Goal: Task Accomplishment & Management: Use online tool/utility

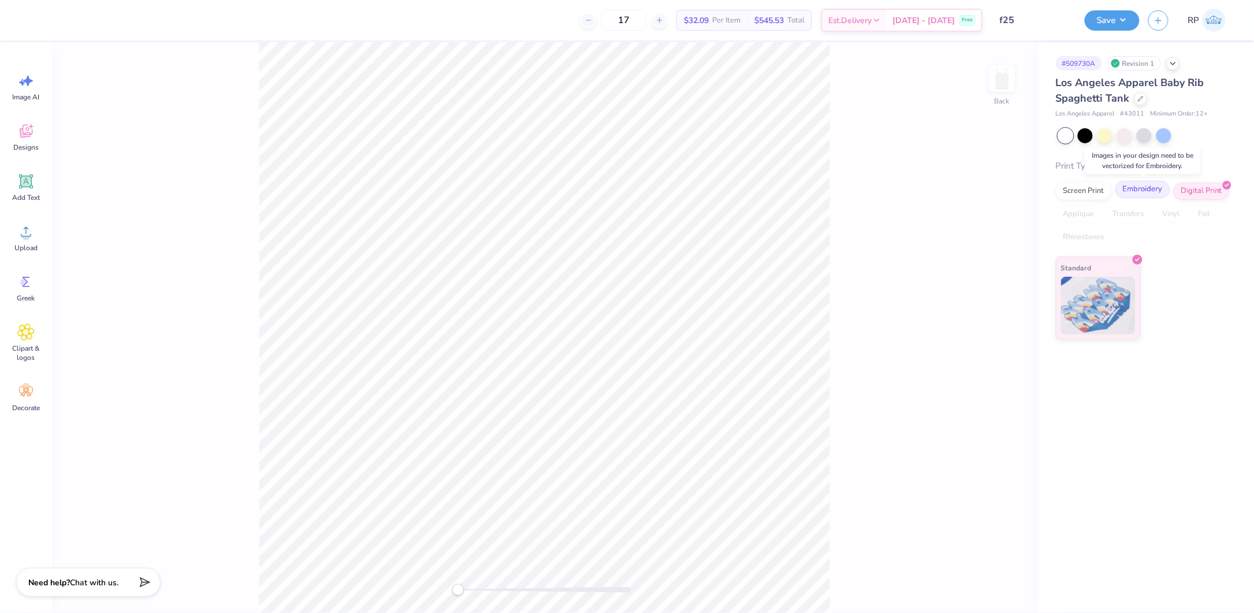
click at [1161, 190] on div "Embroidery" at bounding box center [1143, 189] width 55 height 17
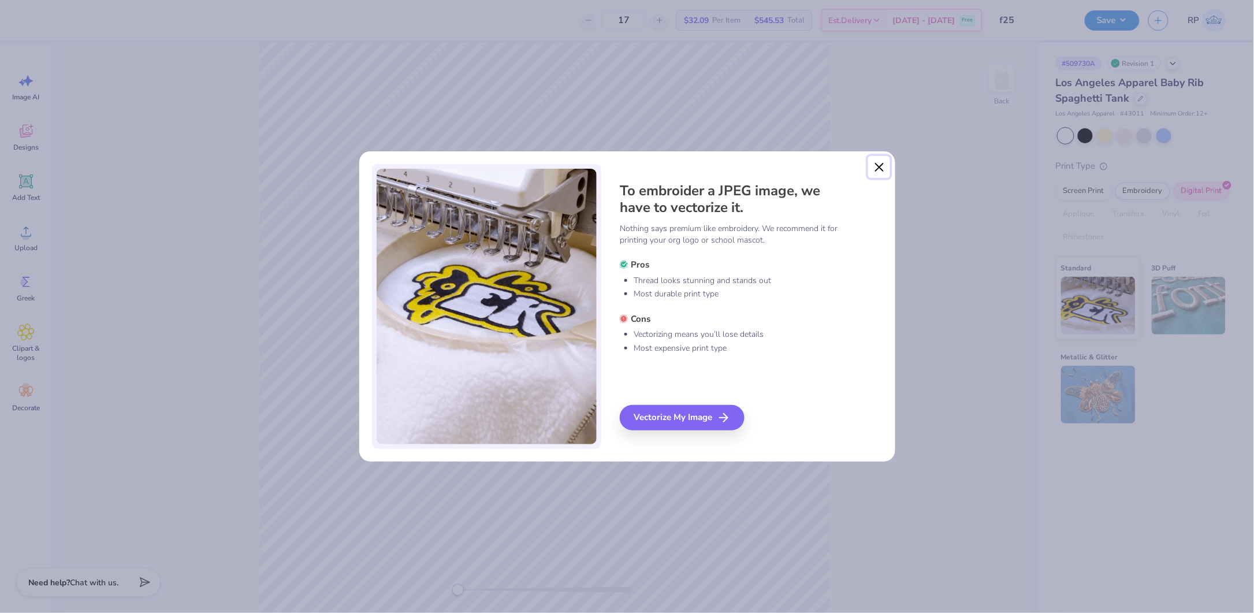
click at [881, 166] on button "Close" at bounding box center [879, 167] width 22 height 22
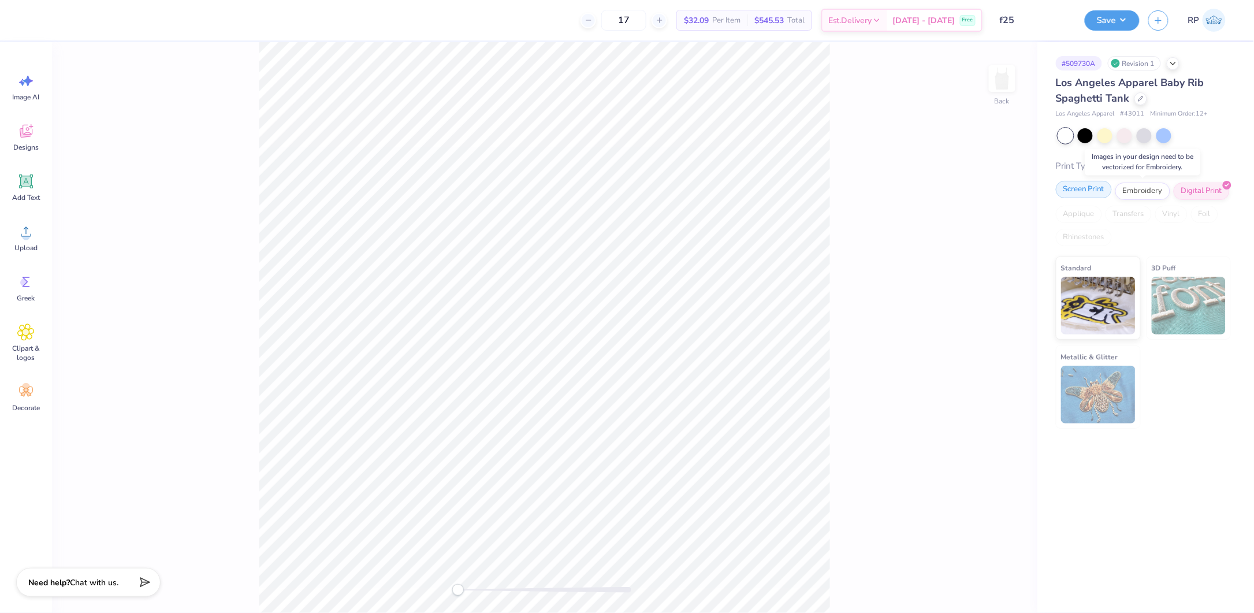
click at [1087, 193] on div "Screen Print" at bounding box center [1084, 189] width 56 height 17
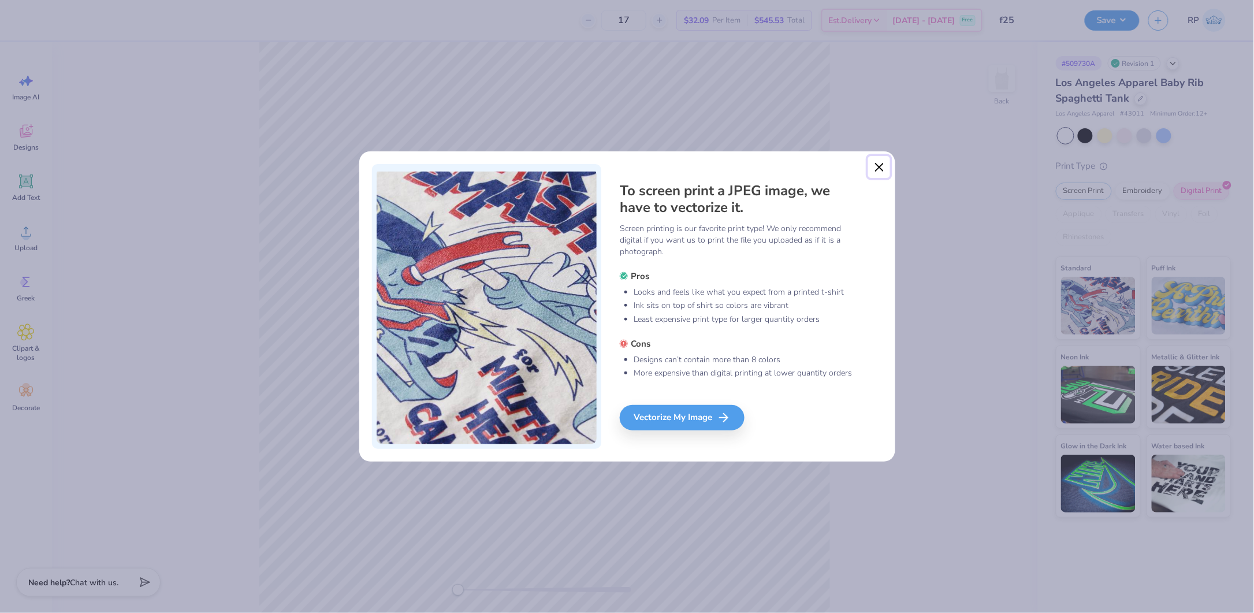
click at [874, 164] on button "Close" at bounding box center [879, 167] width 22 height 22
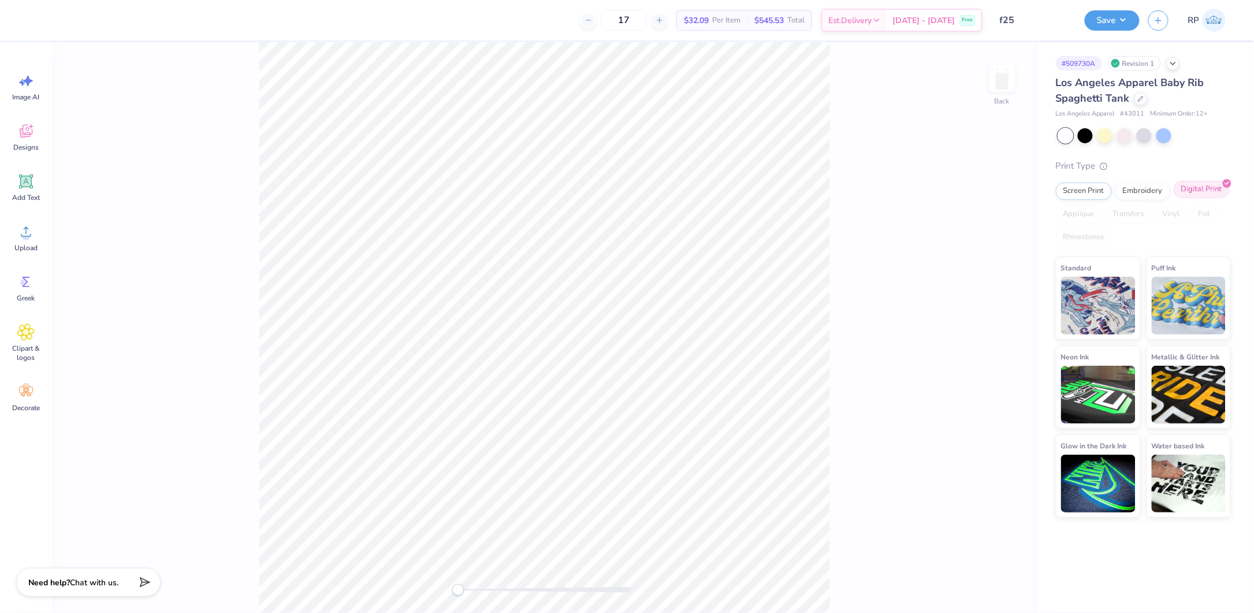
click at [1208, 187] on div "Digital Print" at bounding box center [1202, 189] width 56 height 17
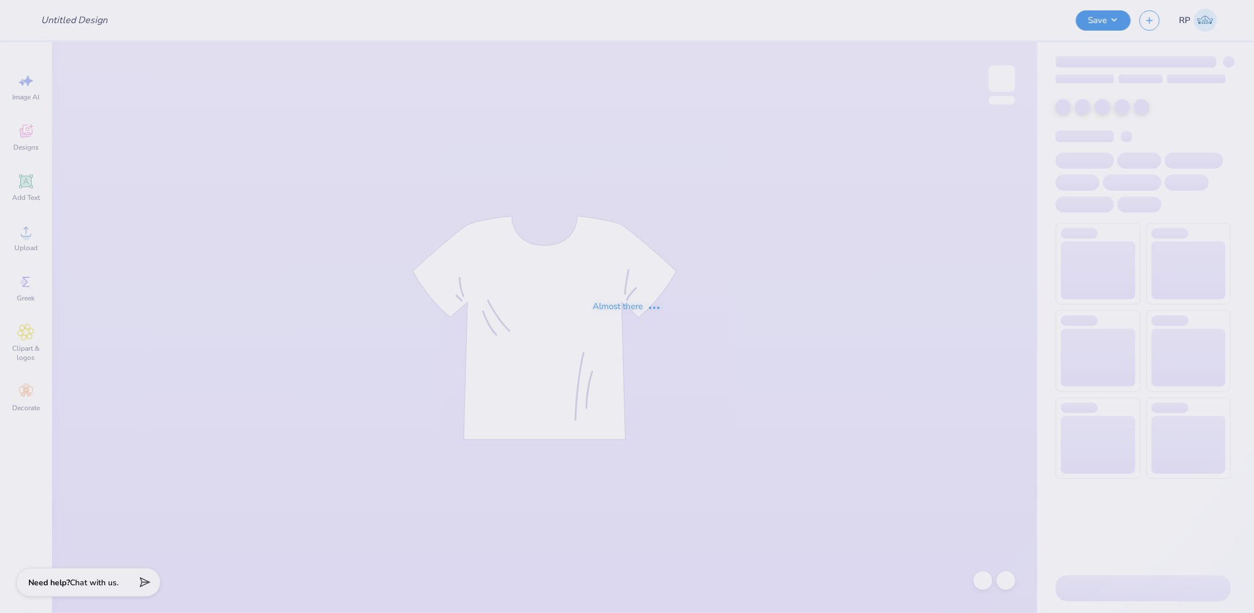
type input "baby rib f25"
type input "18"
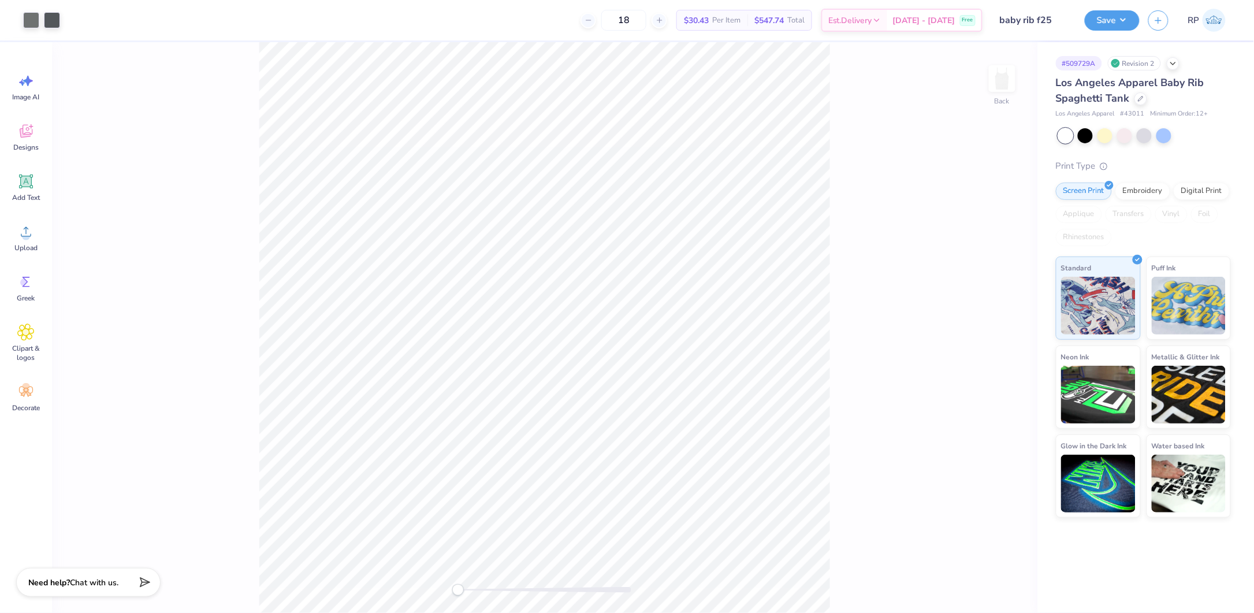
click at [1141, 103] on div "Los Angeles Apparel Baby Rib Spaghetti Tank" at bounding box center [1143, 90] width 175 height 31
click at [1142, 98] on icon at bounding box center [1141, 98] width 6 height 6
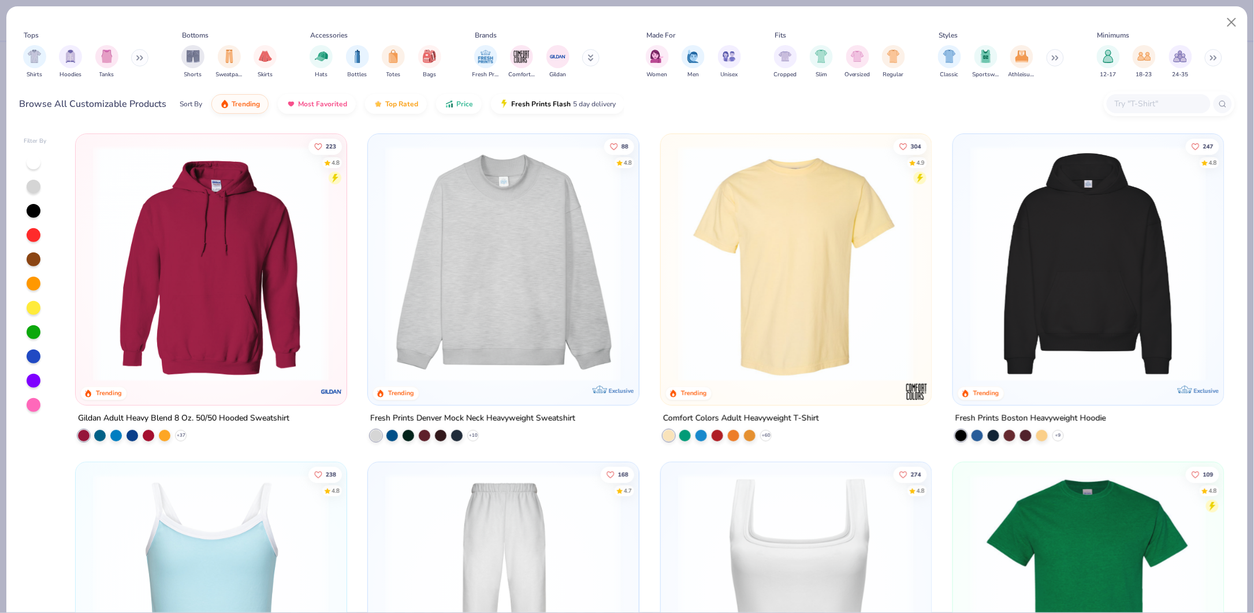
click at [1147, 103] on input "text" at bounding box center [1158, 103] width 89 height 13
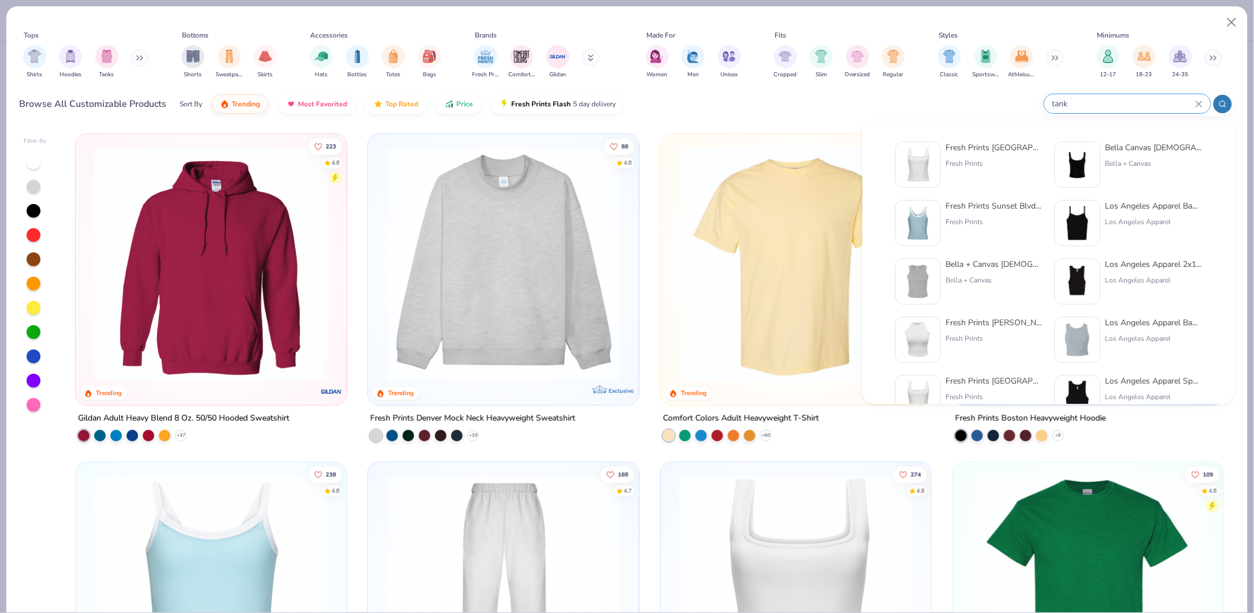
type input "tank"
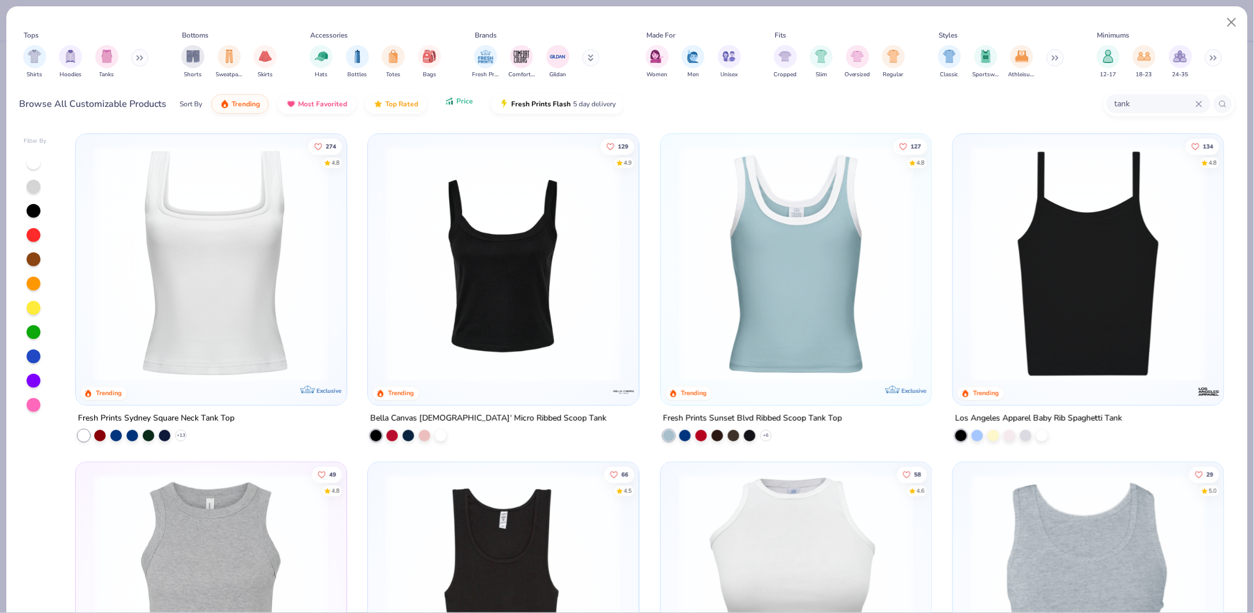
click at [461, 104] on span "Price" at bounding box center [464, 100] width 17 height 9
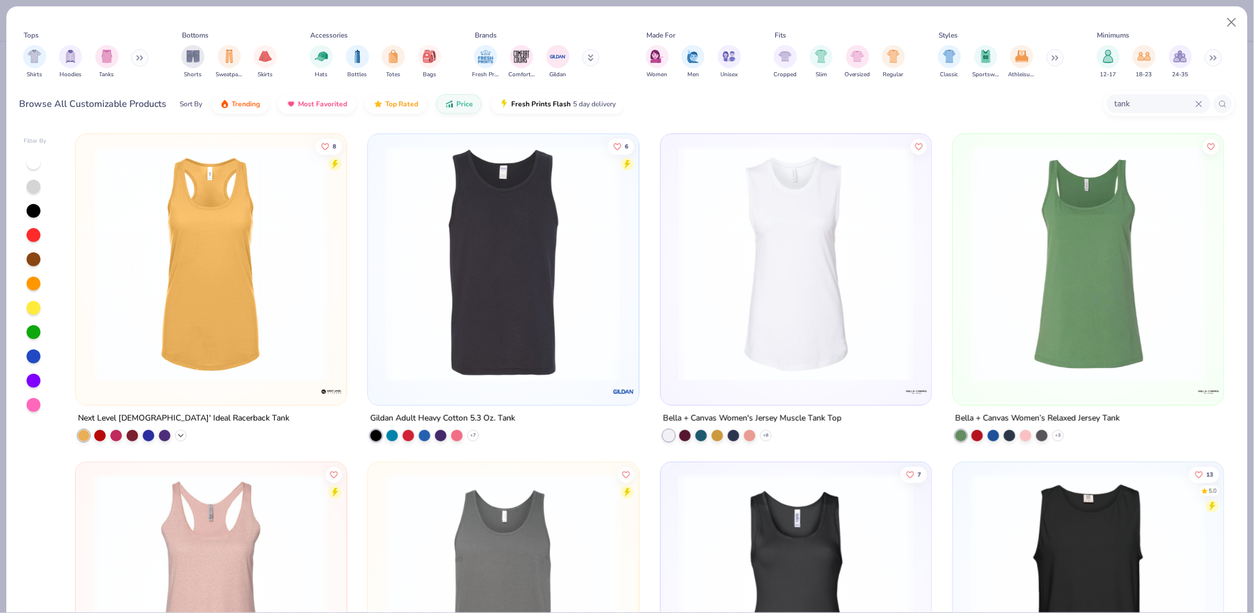
click at [176, 429] on div "+ 19" at bounding box center [181, 435] width 12 height 12
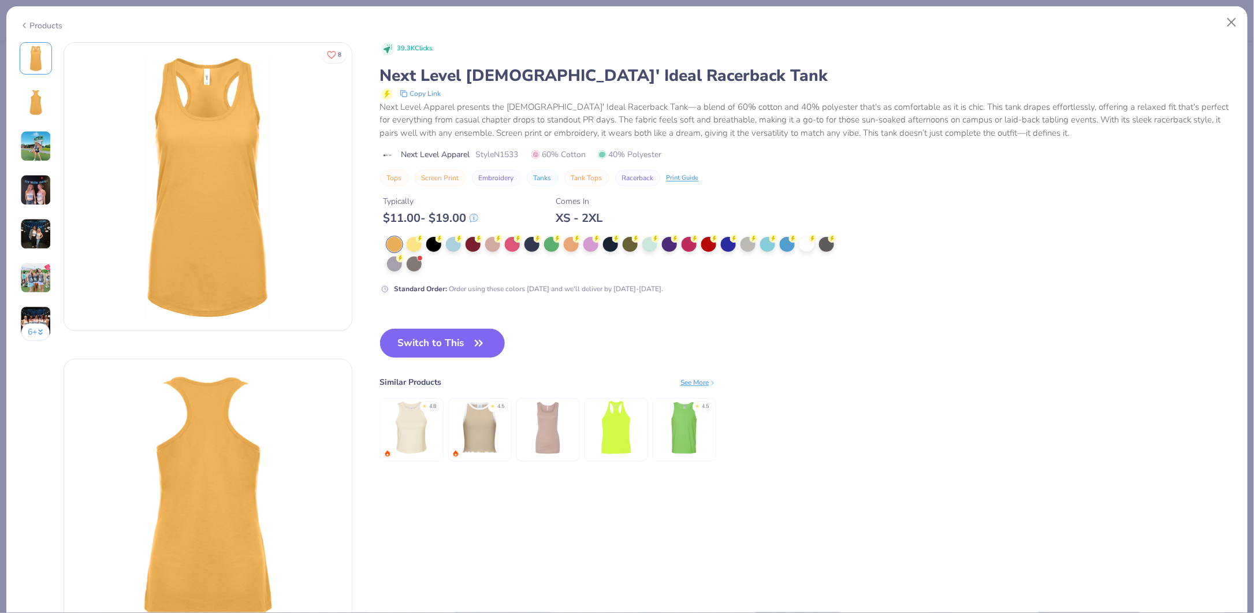
click at [429, 421] on img at bounding box center [411, 427] width 55 height 55
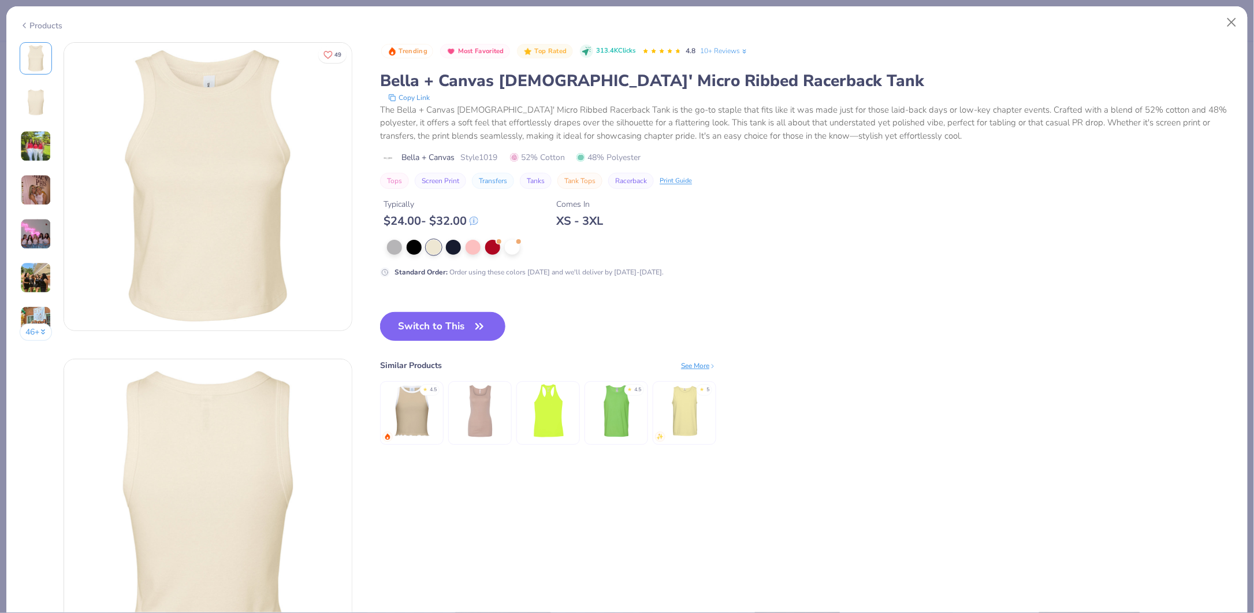
click at [27, 21] on icon at bounding box center [24, 25] width 9 height 14
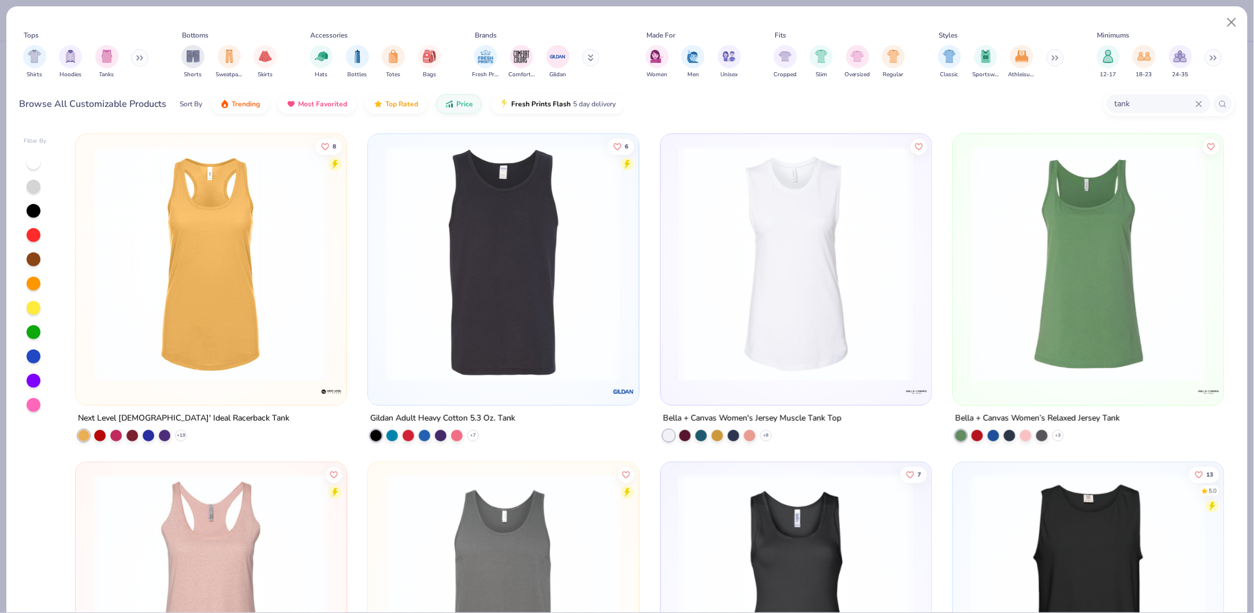
click at [205, 282] on img at bounding box center [210, 264] width 247 height 236
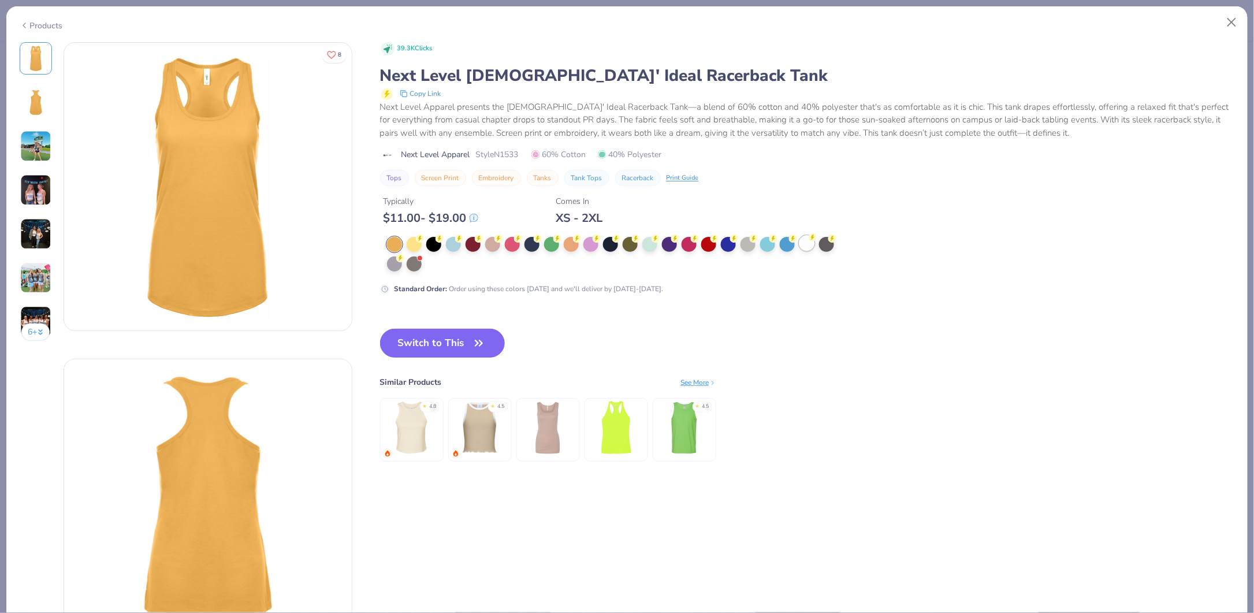
click at [811, 243] on div at bounding box center [807, 243] width 15 height 15
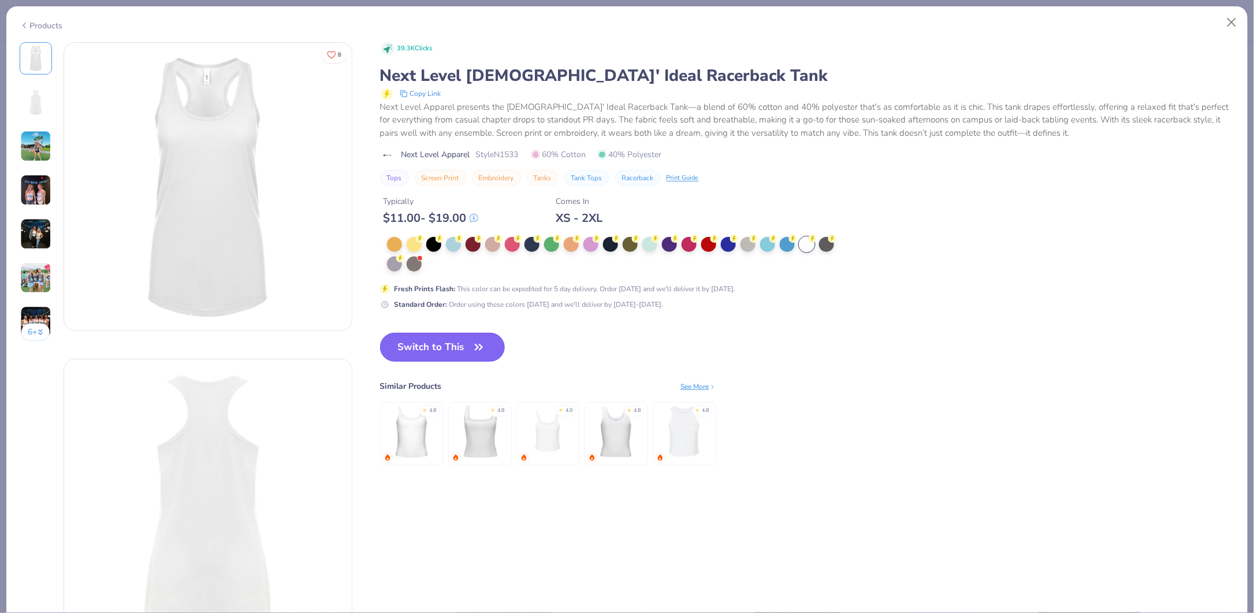
click at [443, 348] on button "Switch to This" at bounding box center [442, 347] width 125 height 29
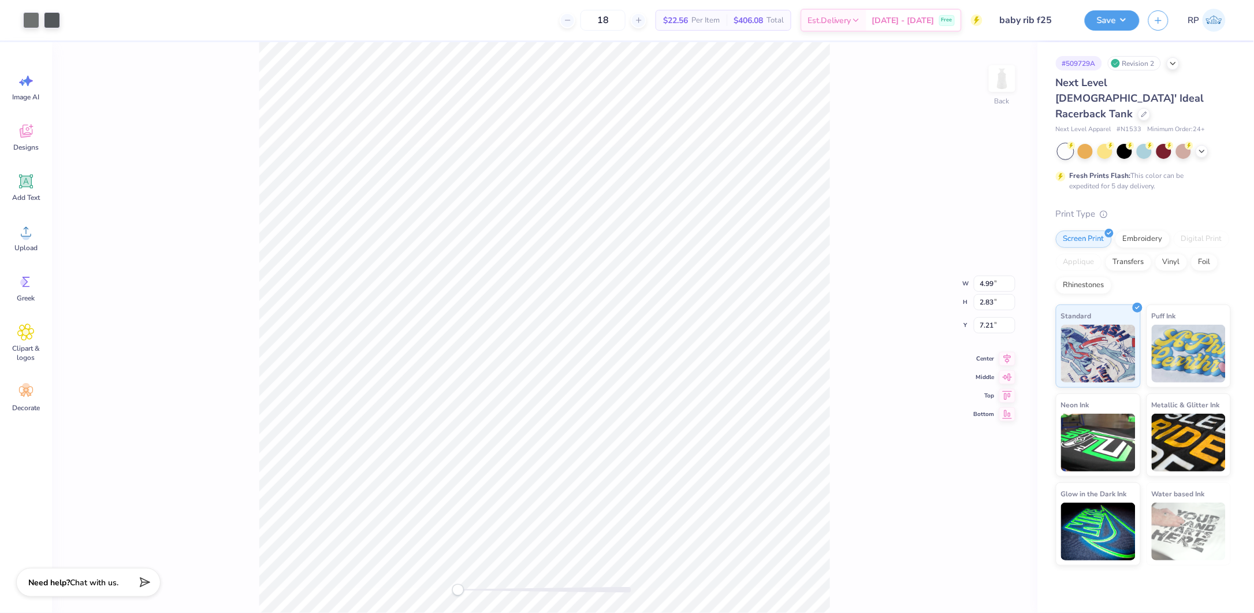
type input "1.66"
